Goal: Find specific fact: Find specific fact

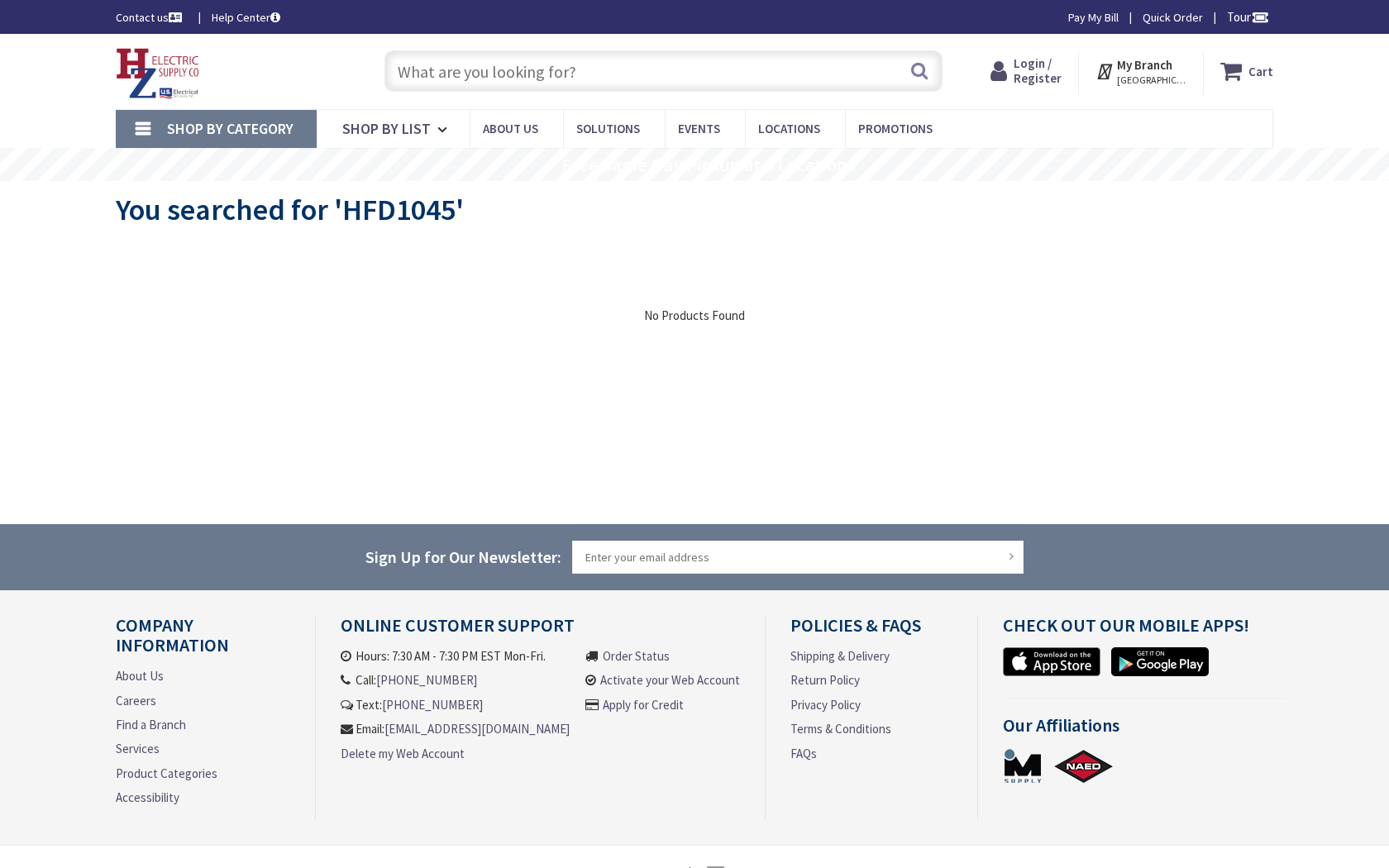
type input "W [GEOGRAPHIC_DATA], [GEOGRAPHIC_DATA]"
